Goal: Transaction & Acquisition: Download file/media

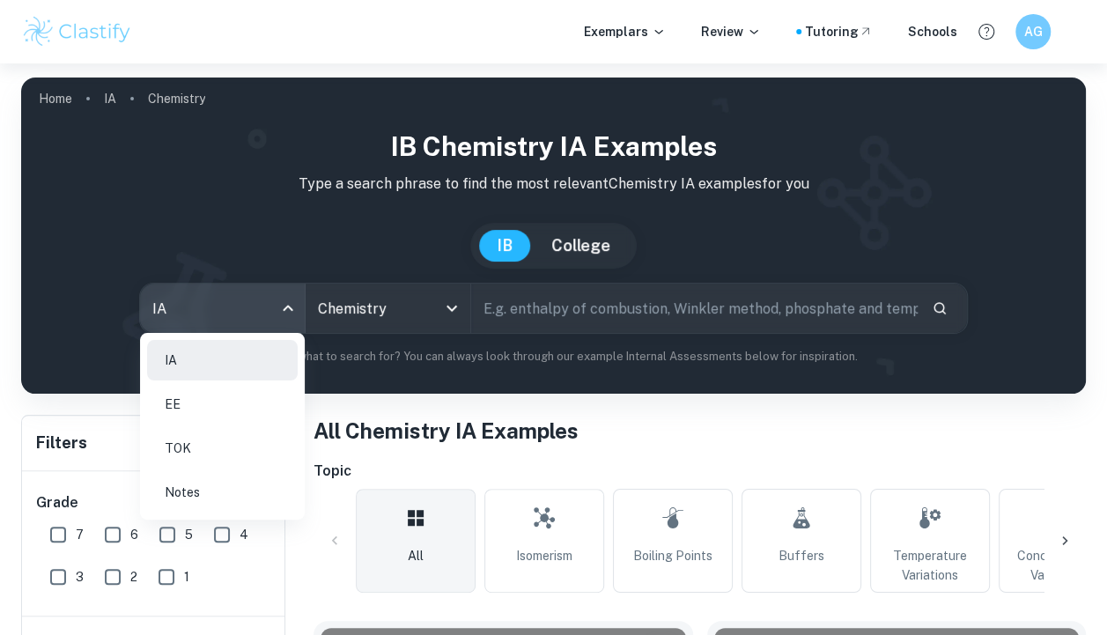
click at [271, 310] on body "We value your privacy We use cookies to enhance your browsing experience, serve…" at bounding box center [553, 380] width 1107 height 635
click at [204, 402] on li "EE" at bounding box center [222, 404] width 151 height 41
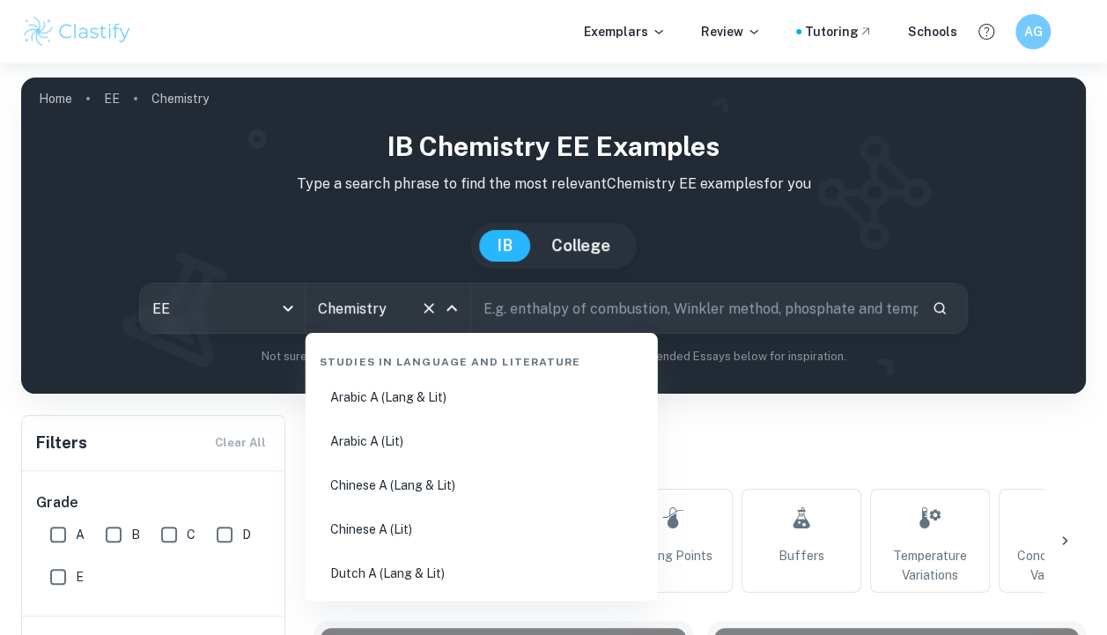
click at [374, 314] on input "Chemistry" at bounding box center [364, 308] width 100 height 33
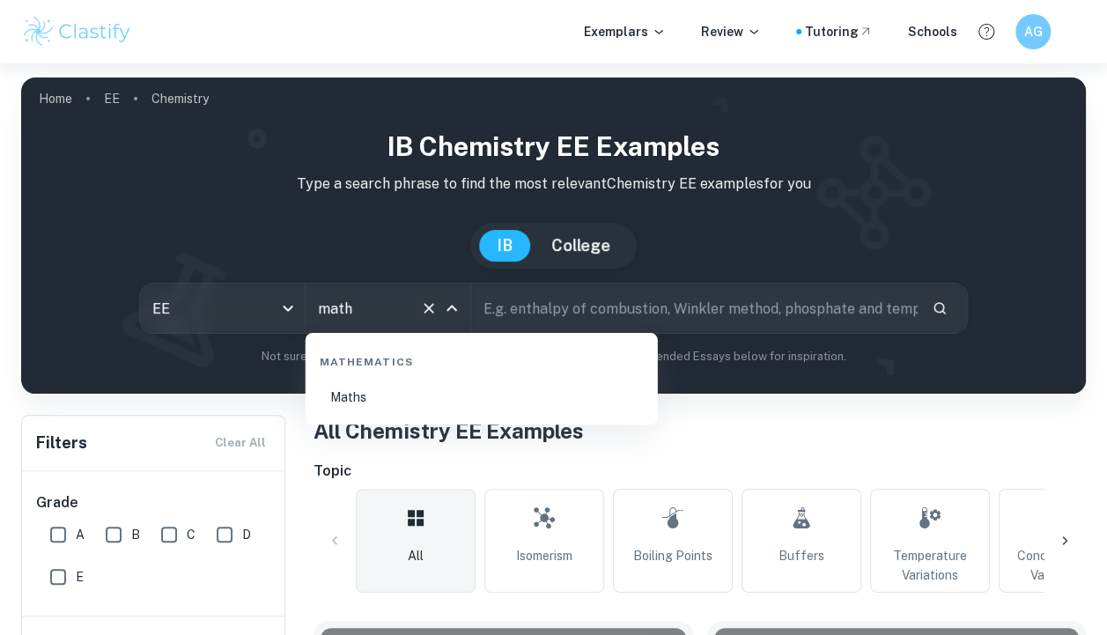
click at [403, 393] on li "Maths" at bounding box center [482, 397] width 338 height 41
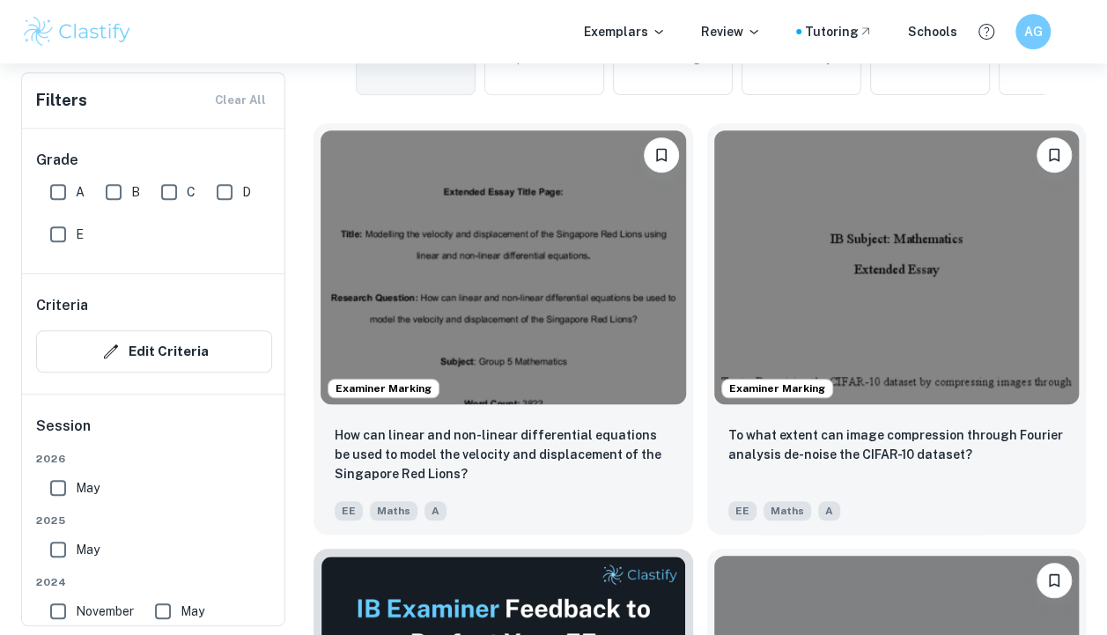
scroll to position [498, 0]
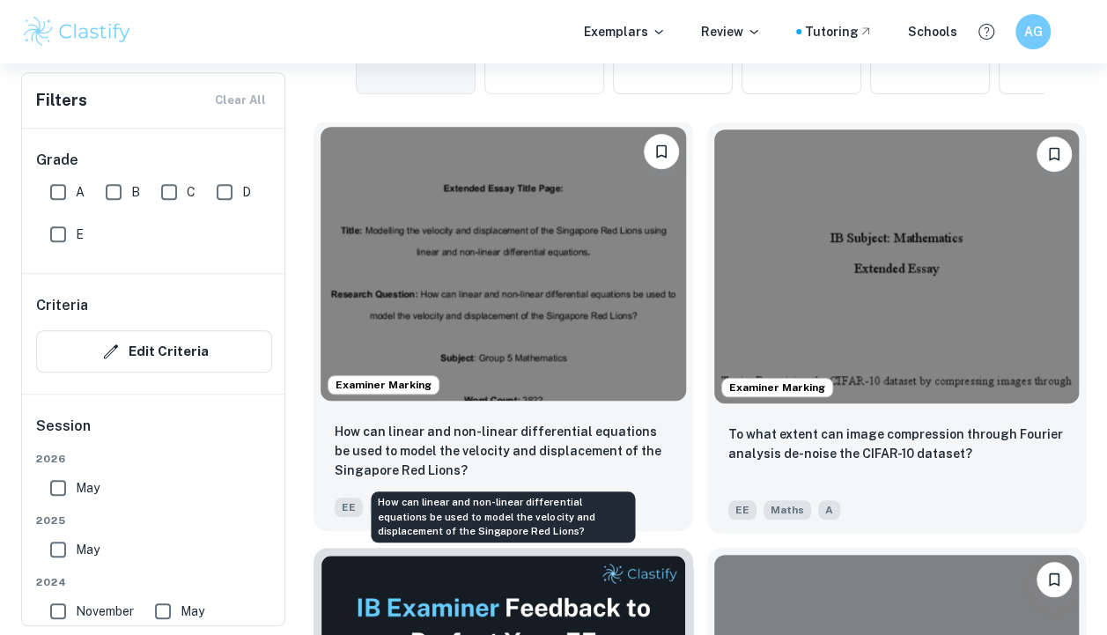
type input "Maths"
click at [591, 439] on p "How can linear and non-linear differential equations be used to model the veloc…" at bounding box center [503, 451] width 337 height 58
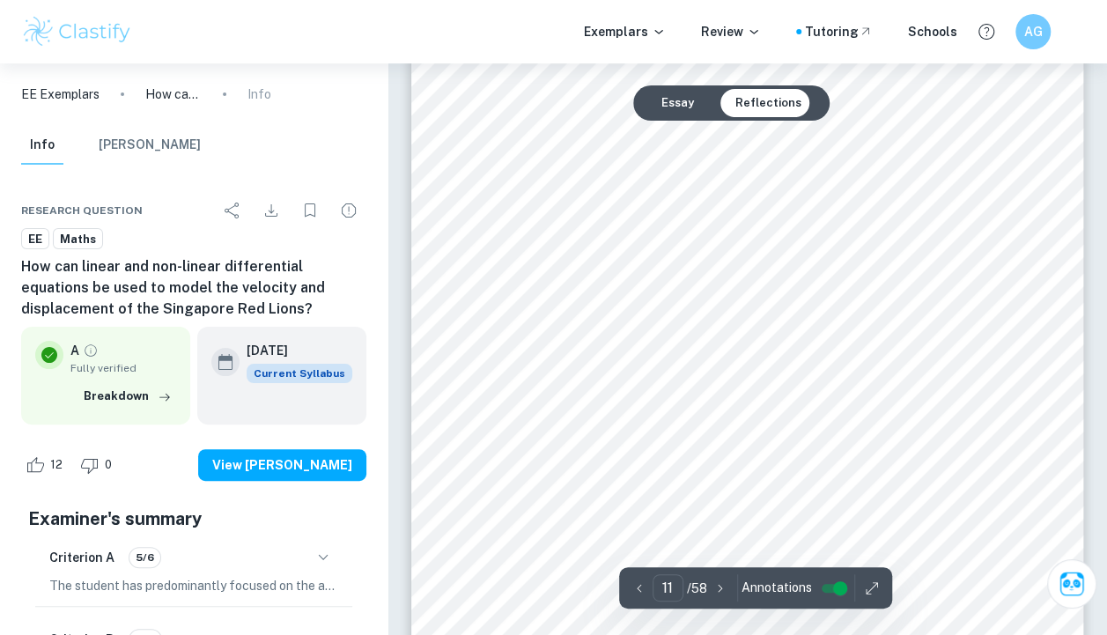
scroll to position [9960, 0]
type input "1"
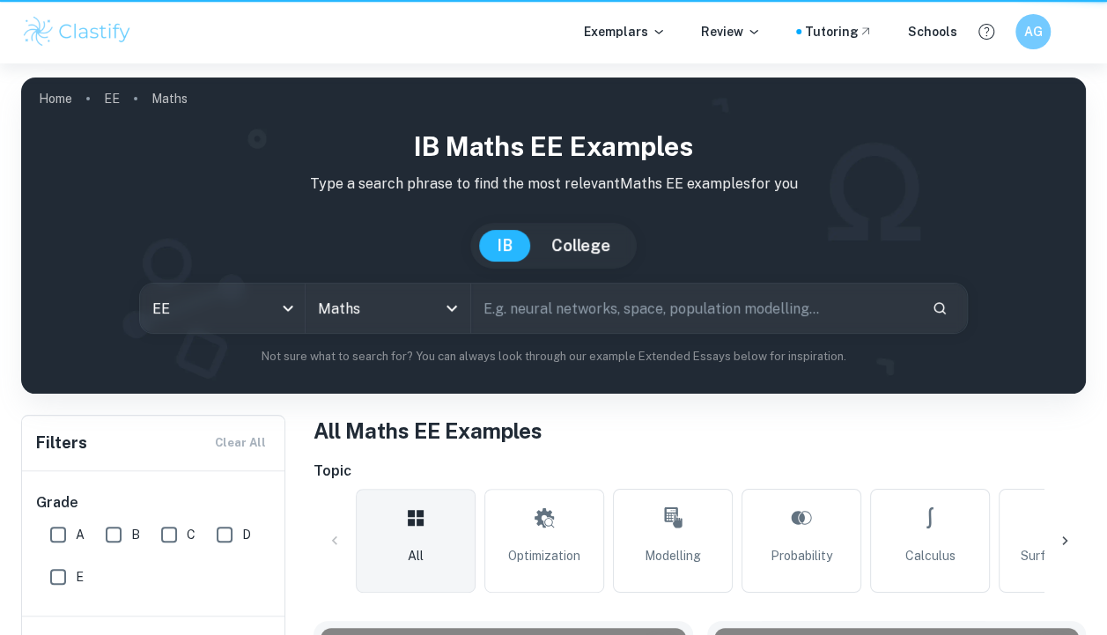
scroll to position [498, 0]
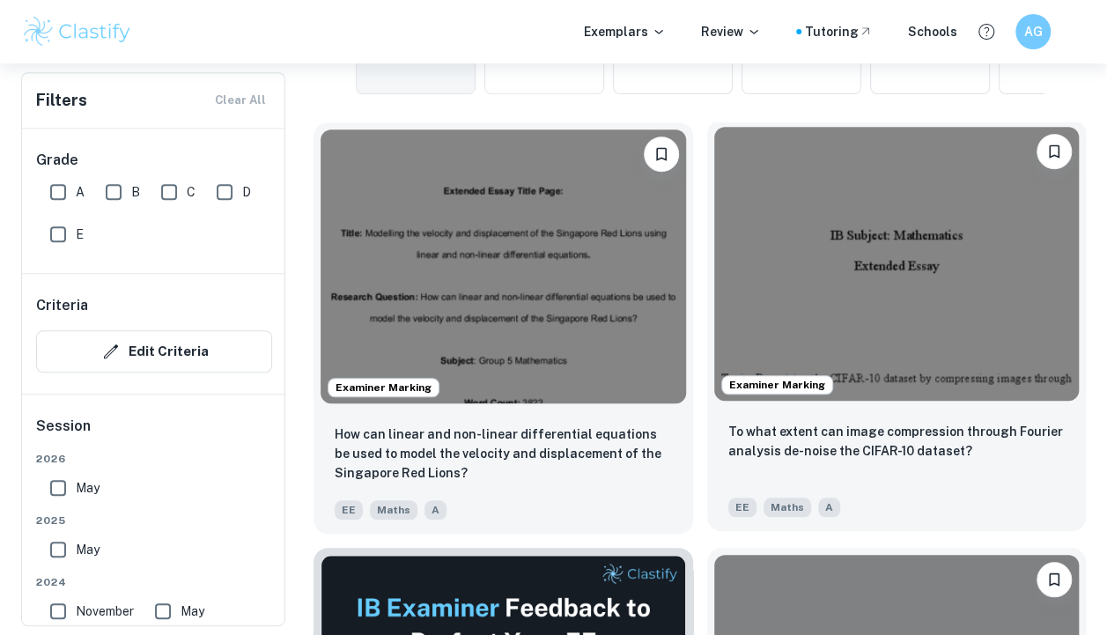
click at [832, 461] on div "To what extent can image compression through Fourier analysis de-noise the CIFA…" at bounding box center [896, 452] width 337 height 60
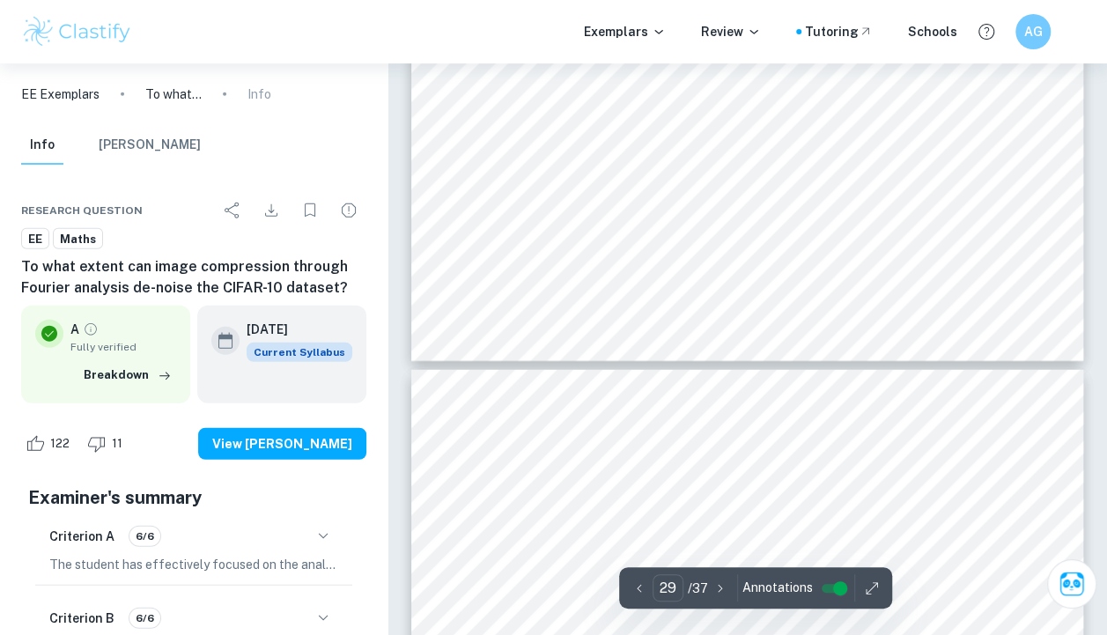
scroll to position [25285, 0]
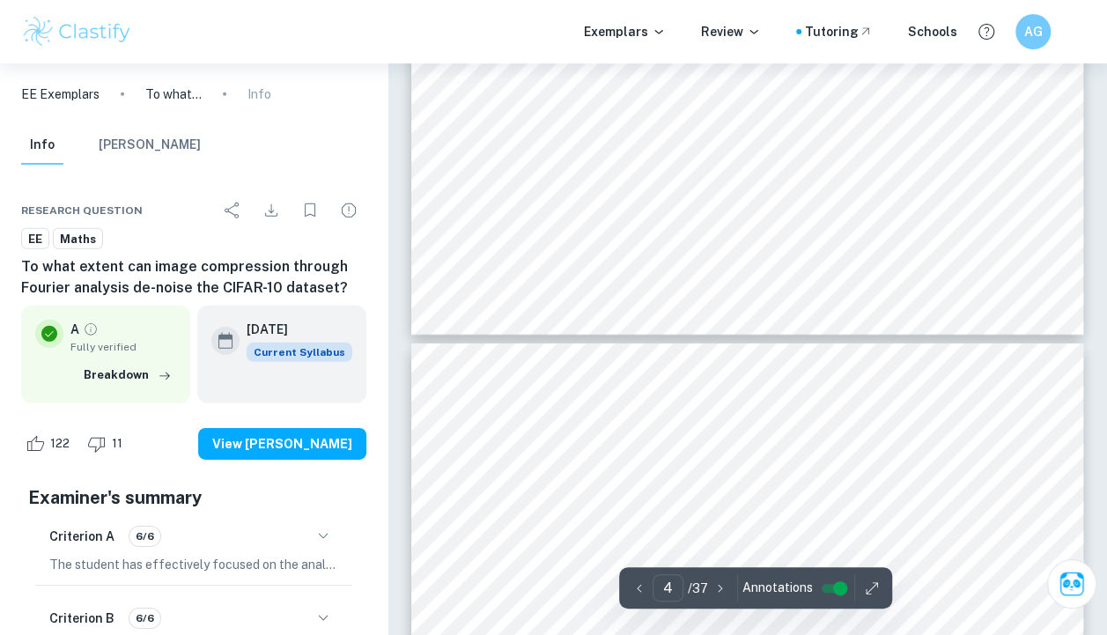
type input "3"
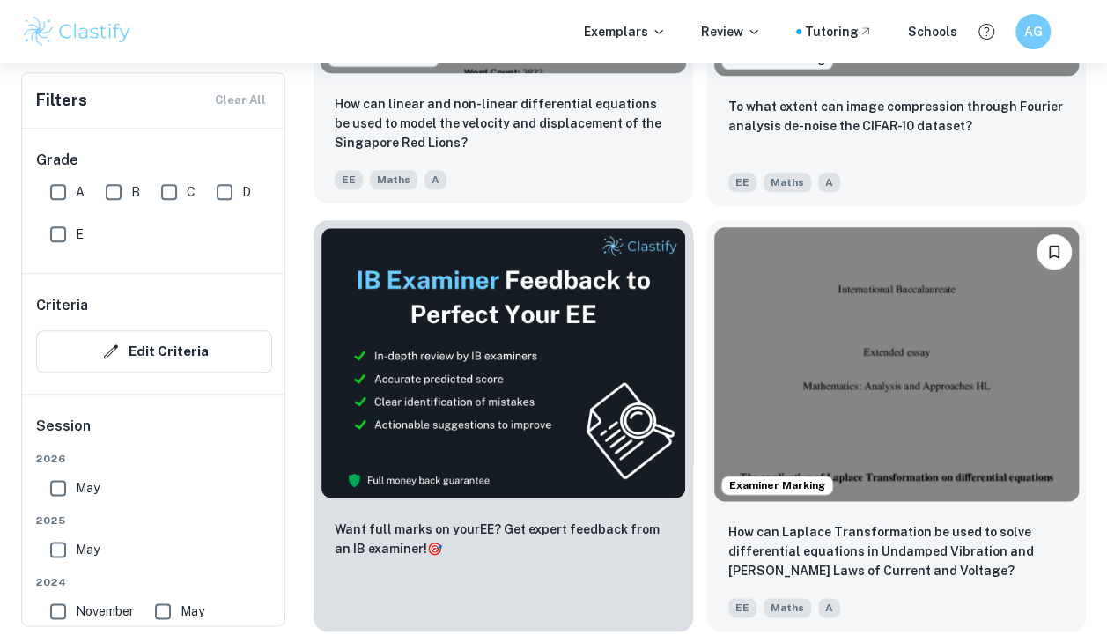
scroll to position [735, 0]
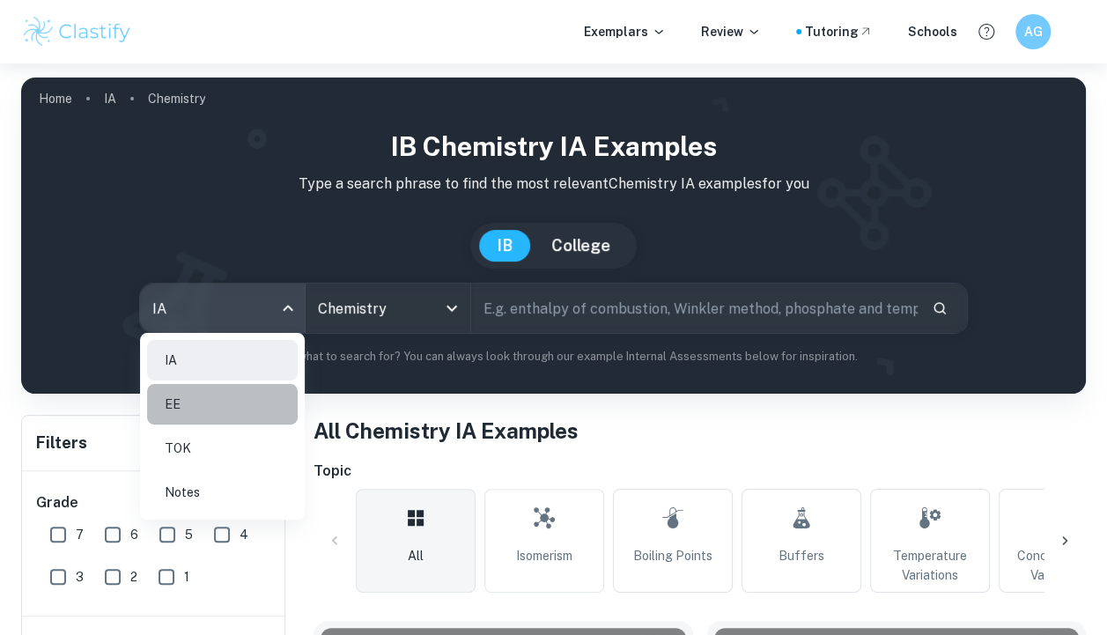
click at [233, 409] on li "EE" at bounding box center [222, 404] width 151 height 41
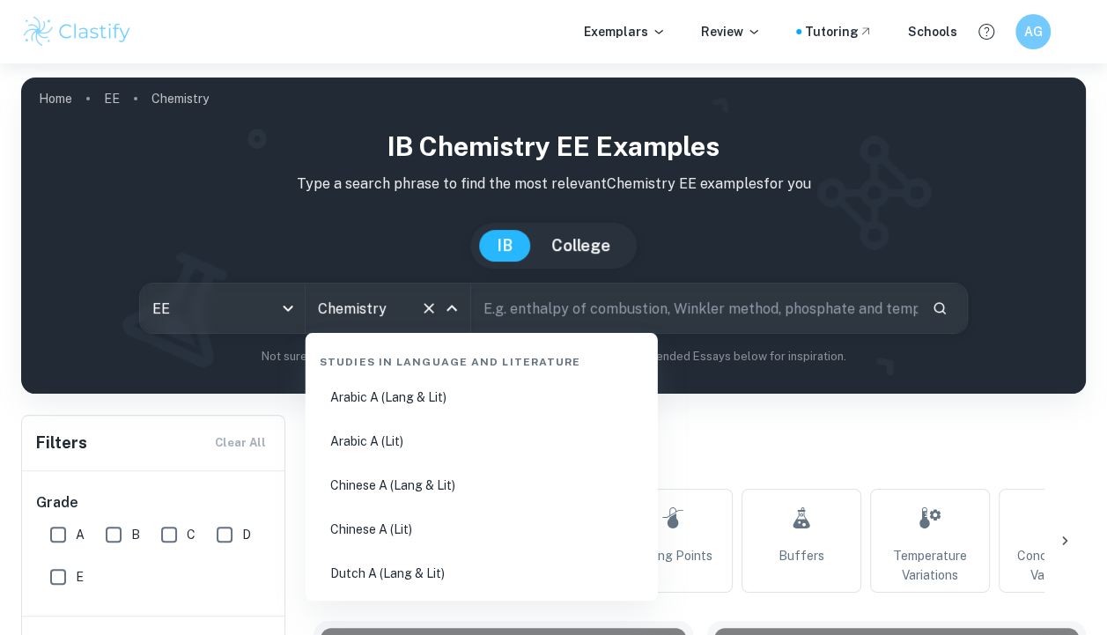
click at [378, 314] on input "Chemistry" at bounding box center [364, 308] width 100 height 33
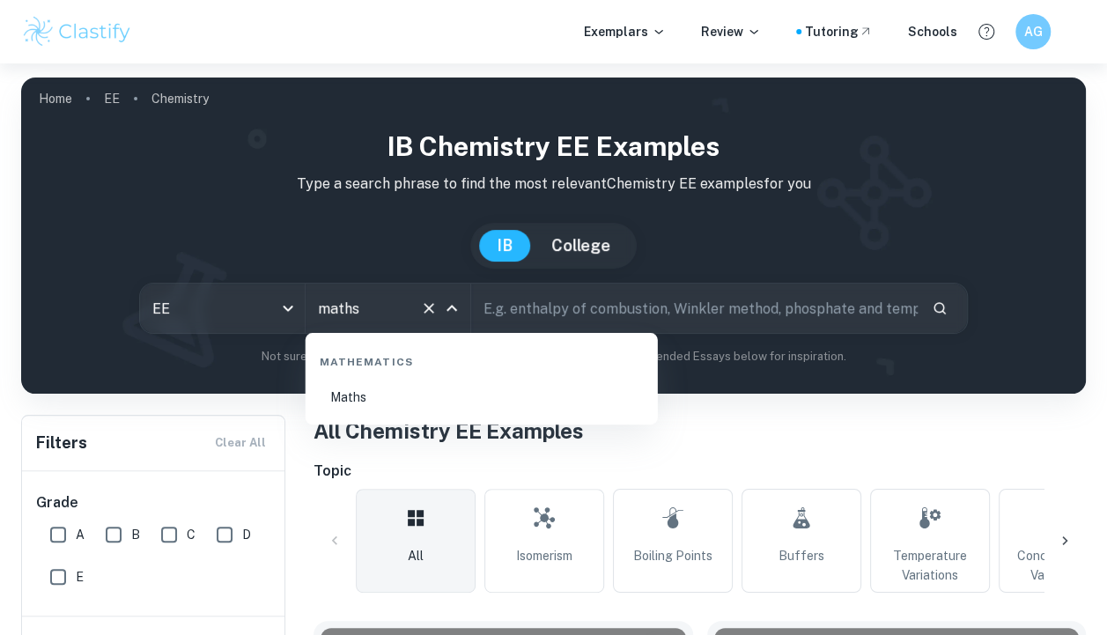
type input "maths"
click at [423, 396] on li "Maths" at bounding box center [482, 397] width 338 height 41
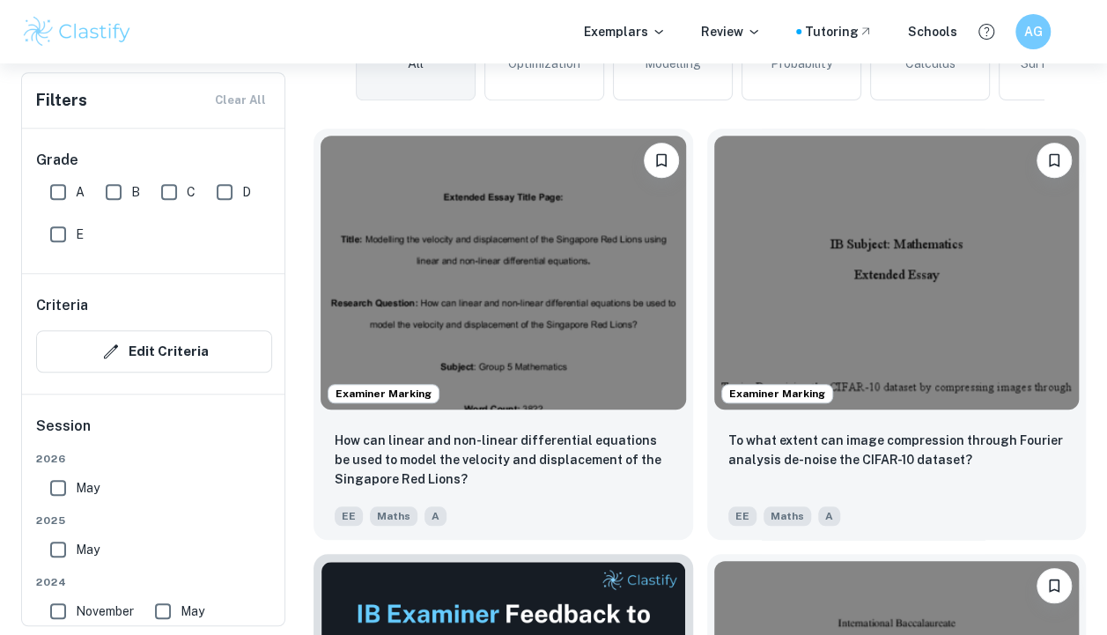
scroll to position [494, 0]
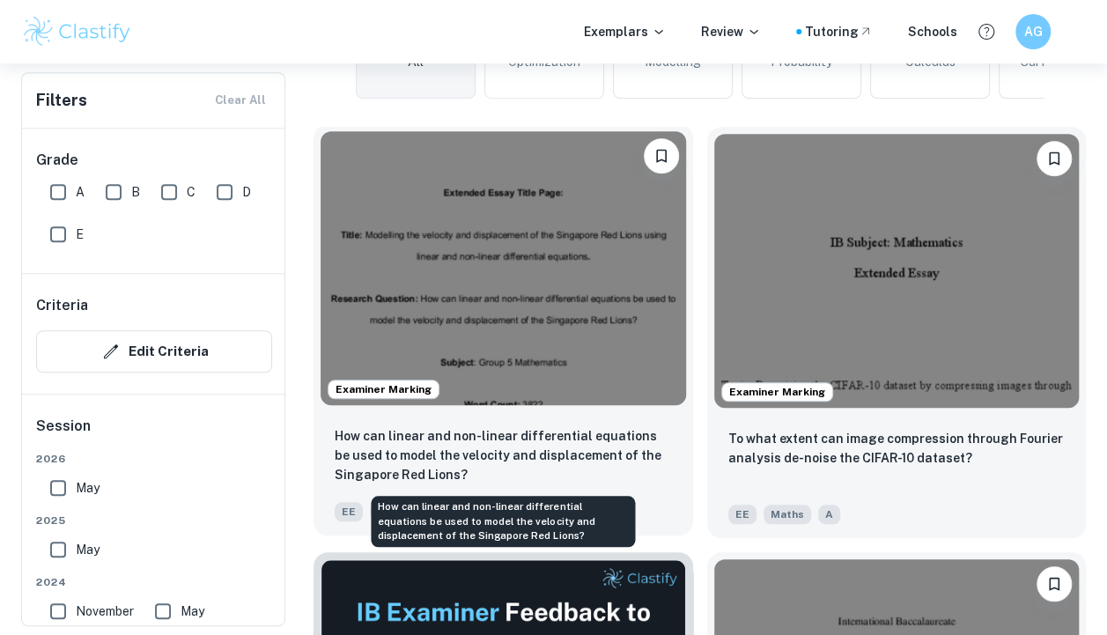
click at [606, 439] on p "How can linear and non-linear differential equations be used to model the veloc…" at bounding box center [503, 455] width 337 height 58
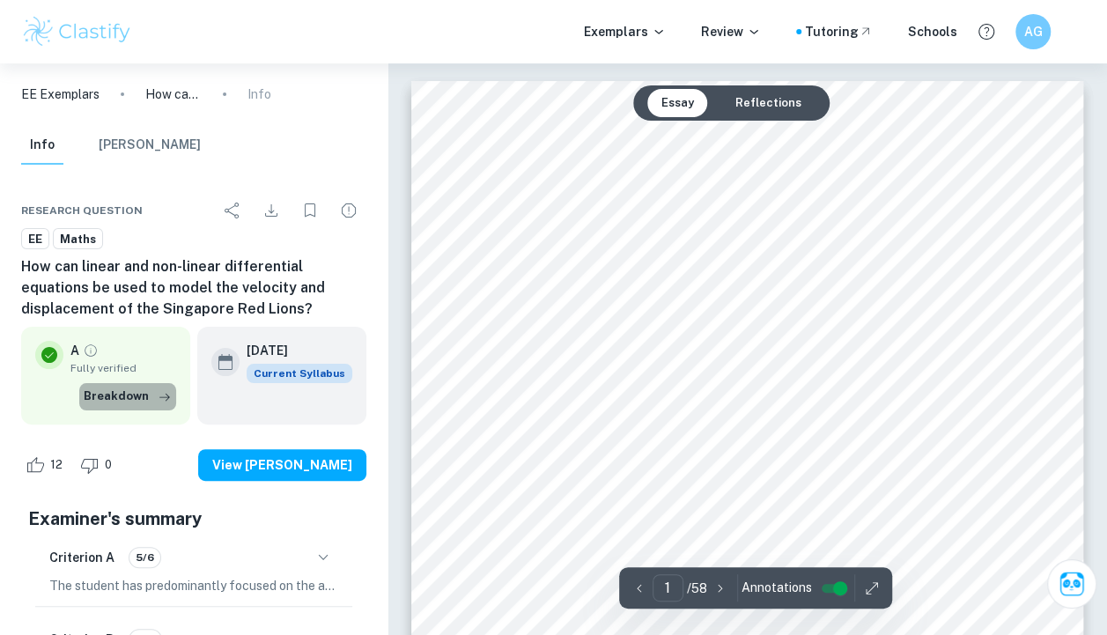
click at [137, 394] on button "Breakdown" at bounding box center [127, 396] width 97 height 26
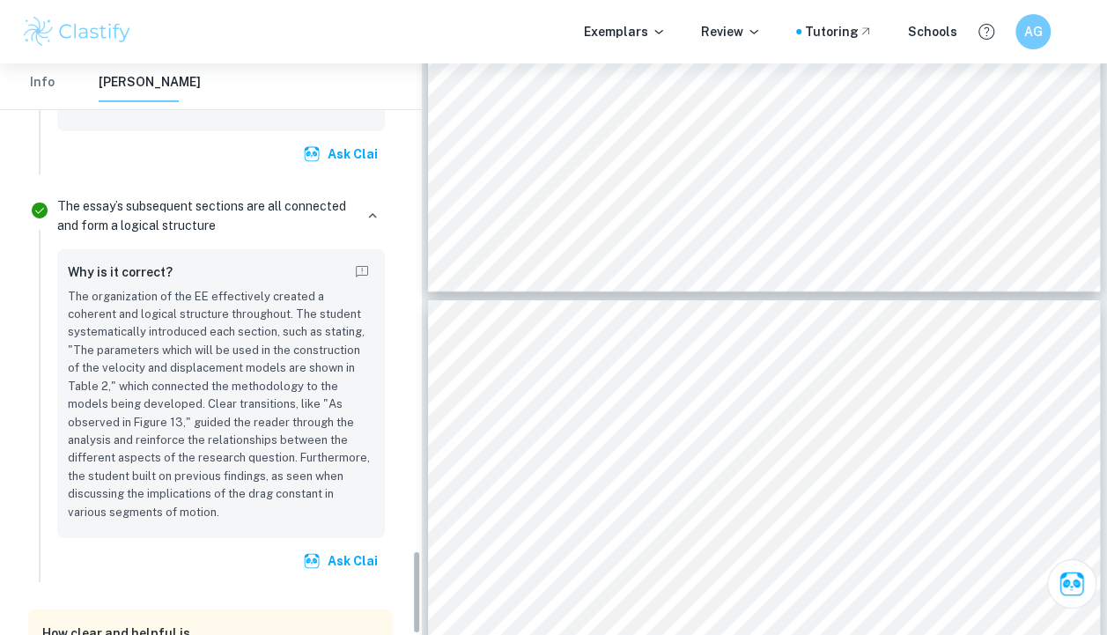
scroll to position [3308, 0]
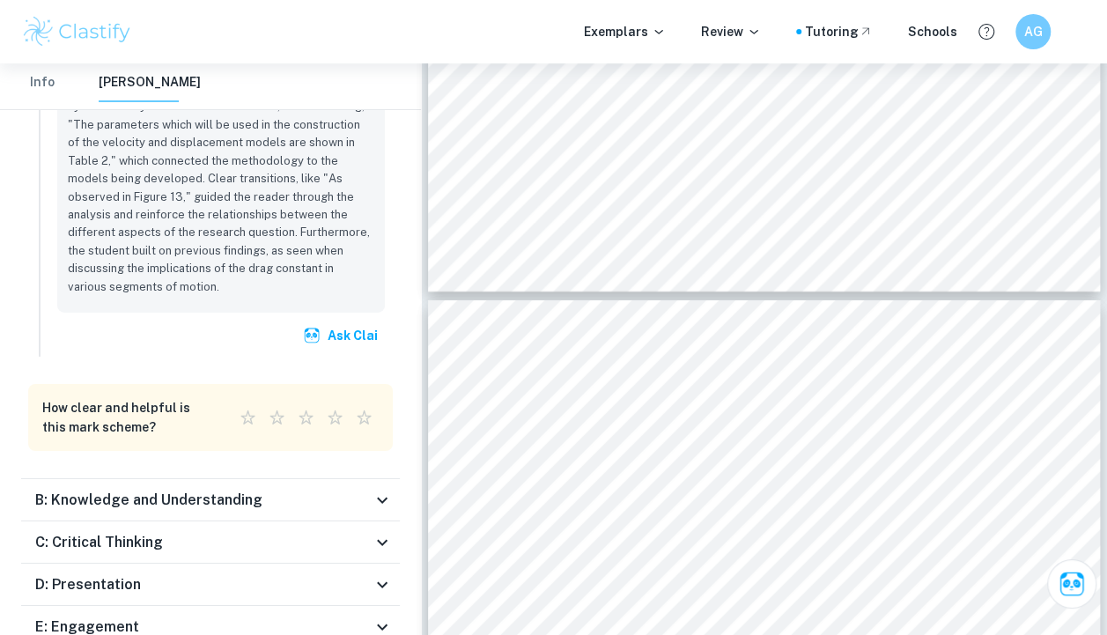
click at [295, 490] on div "B: Knowledge and Understanding" at bounding box center [203, 500] width 336 height 21
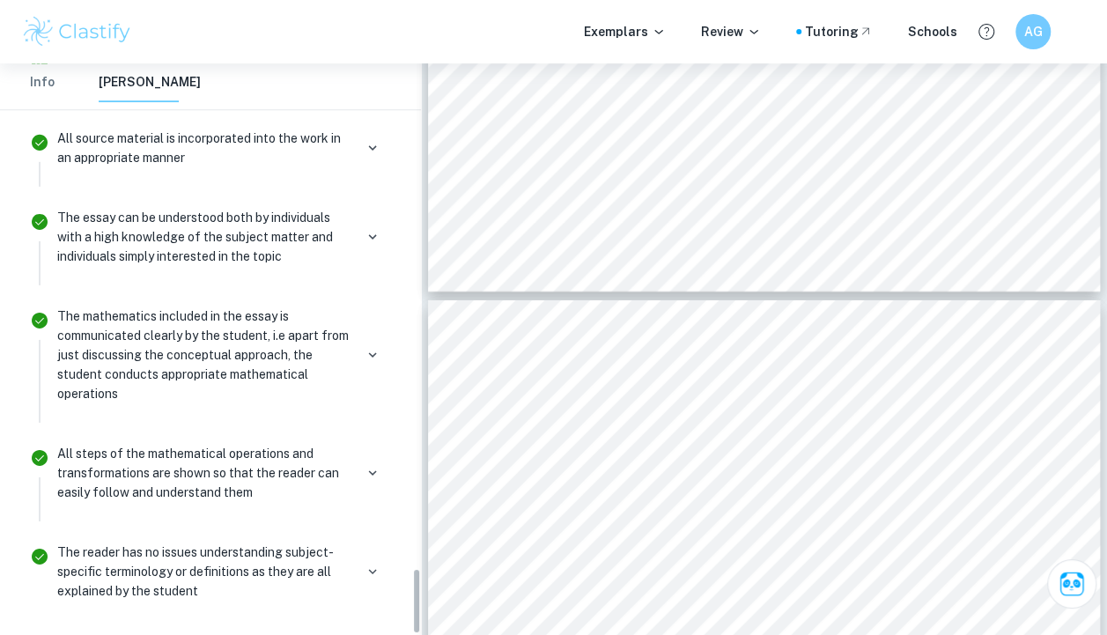
scroll to position [4315, 0]
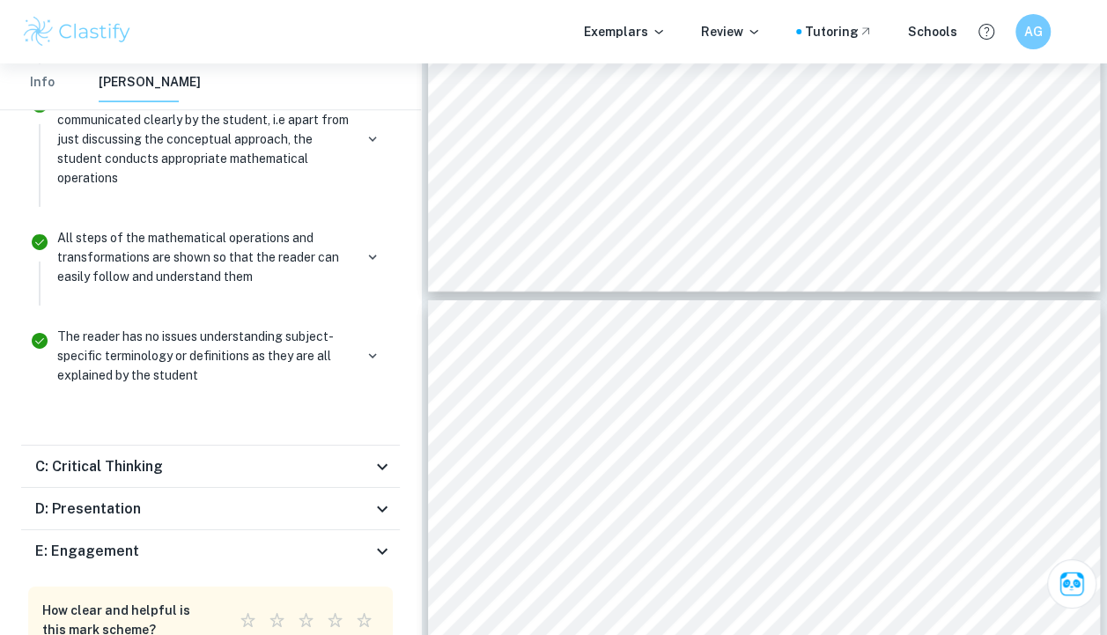
click at [304, 446] on div "C: Critical Thinking" at bounding box center [210, 467] width 379 height 42
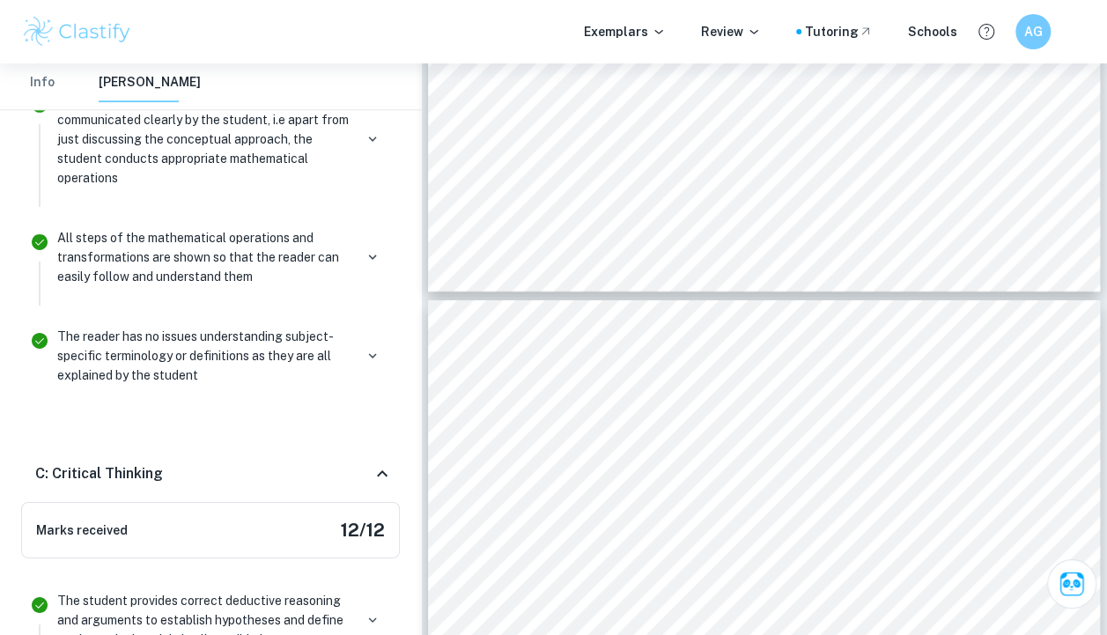
scroll to position [4890, 0]
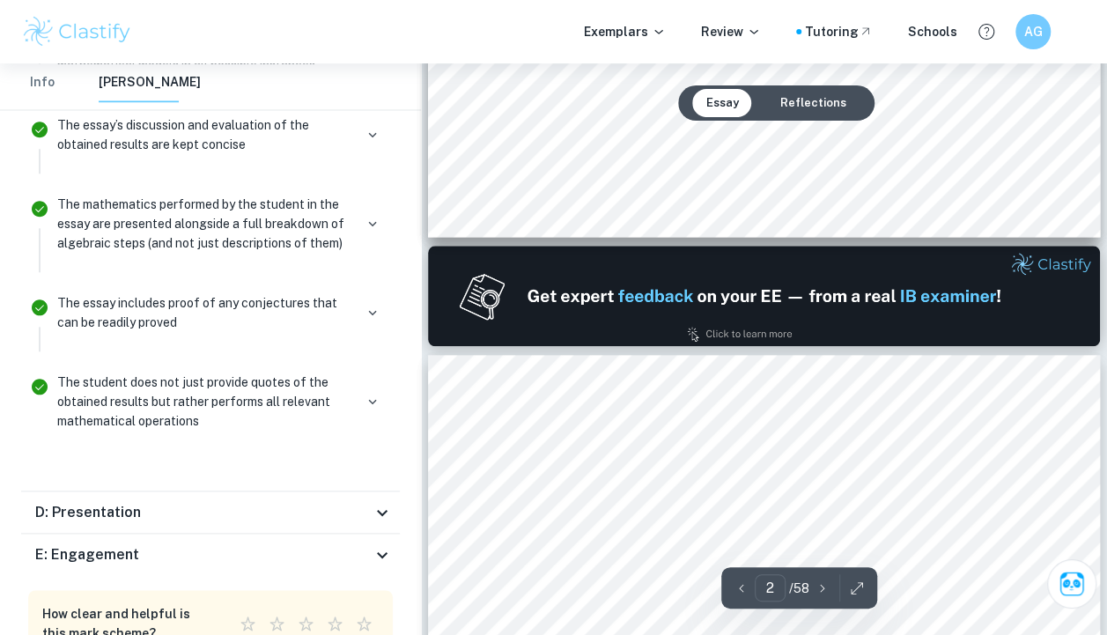
type input "1"
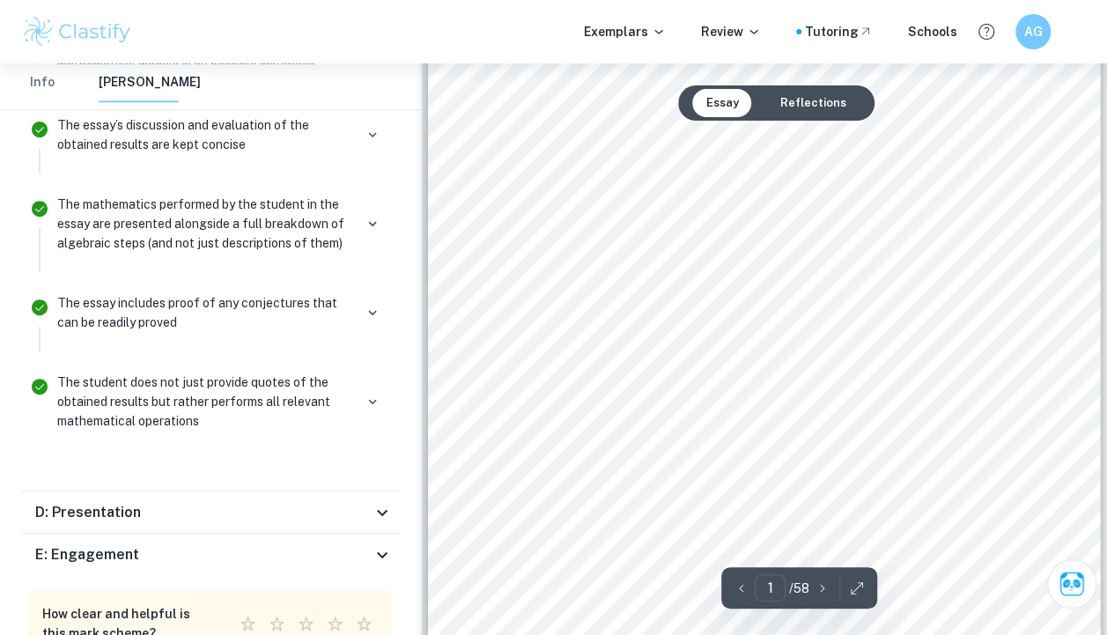
scroll to position [0, 0]
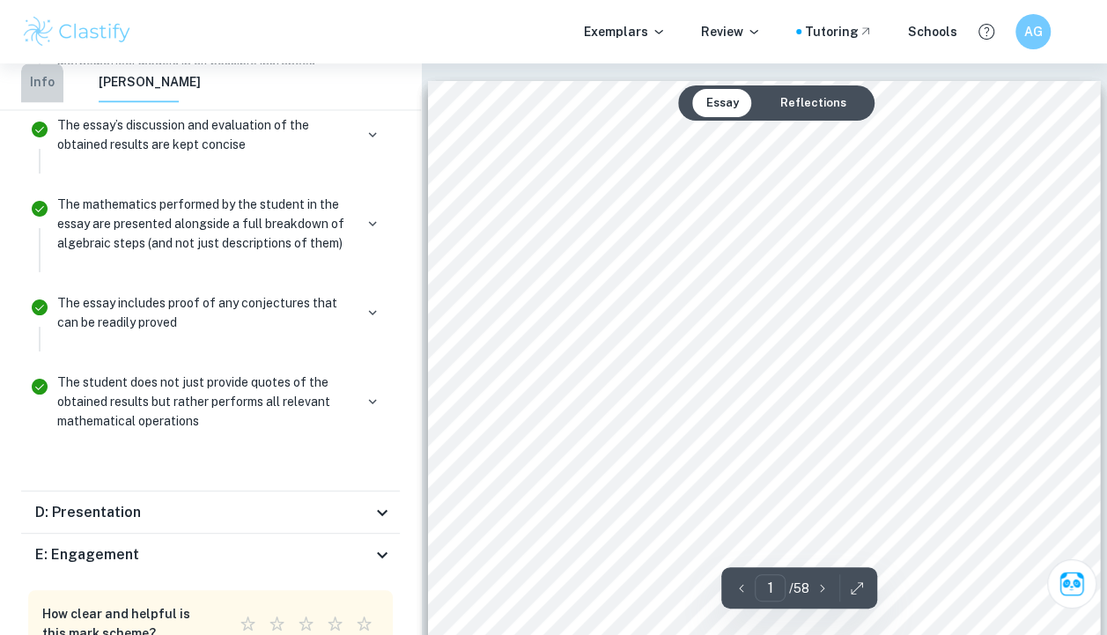
click at [56, 93] on button "Info" at bounding box center [42, 82] width 42 height 39
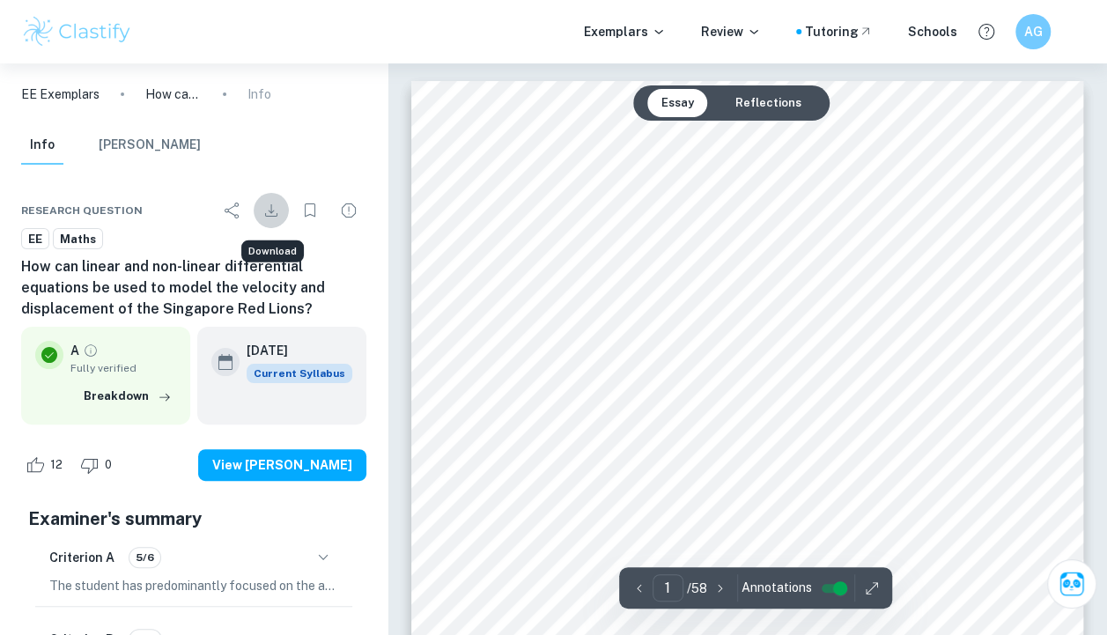
click at [269, 217] on icon "Download" at bounding box center [271, 210] width 21 height 21
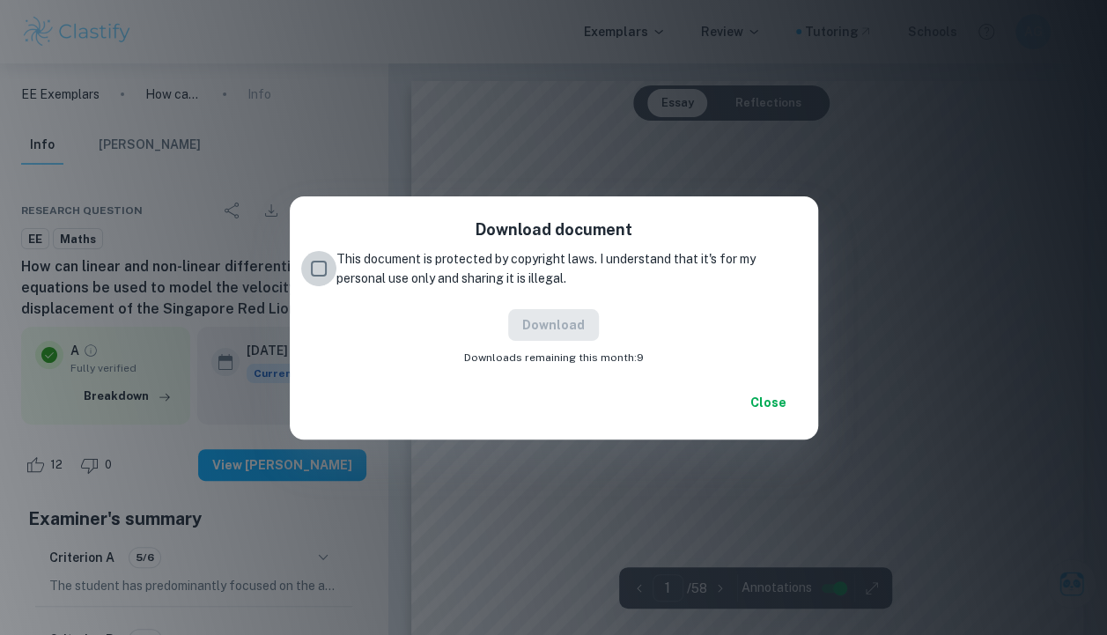
click at [324, 270] on input "This document is protected by copyright laws. I understand that it's for my per…" at bounding box center [318, 268] width 35 height 35
checkbox input "true"
click at [555, 322] on button "Download" at bounding box center [553, 325] width 91 height 32
